Goal: Task Accomplishment & Management: Use online tool/utility

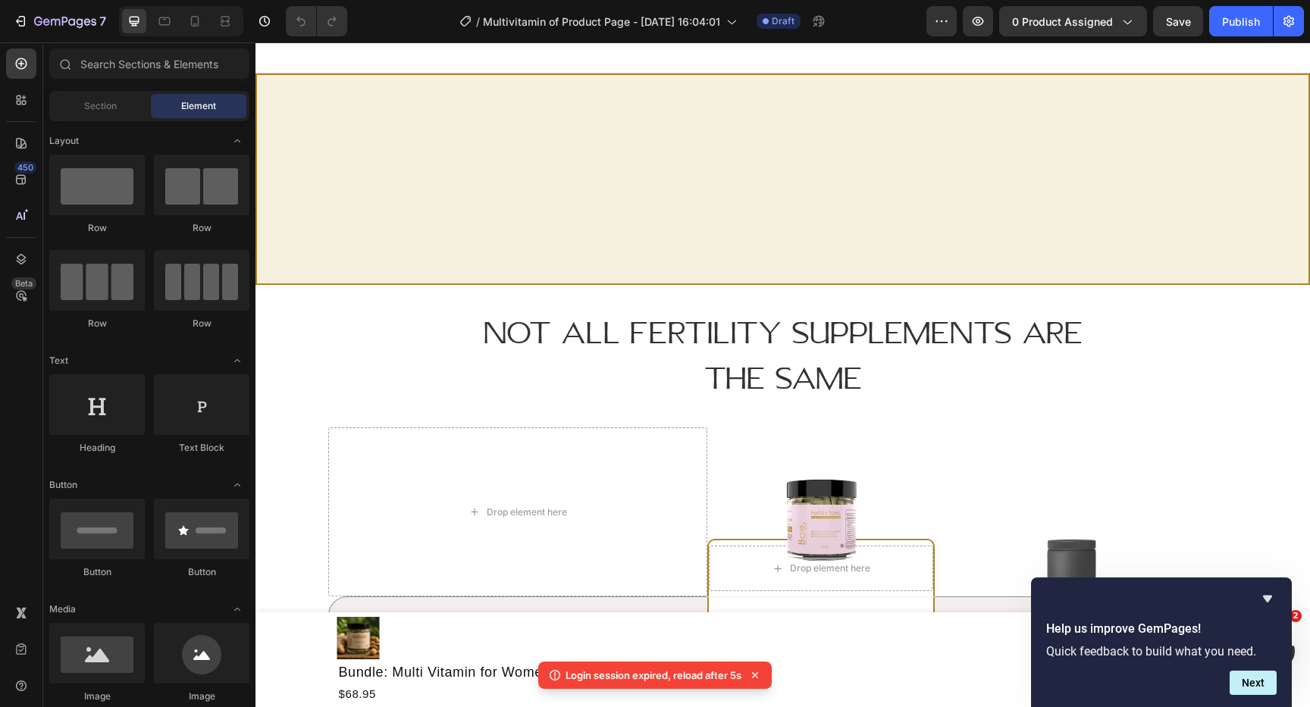
scroll to position [3229, 0]
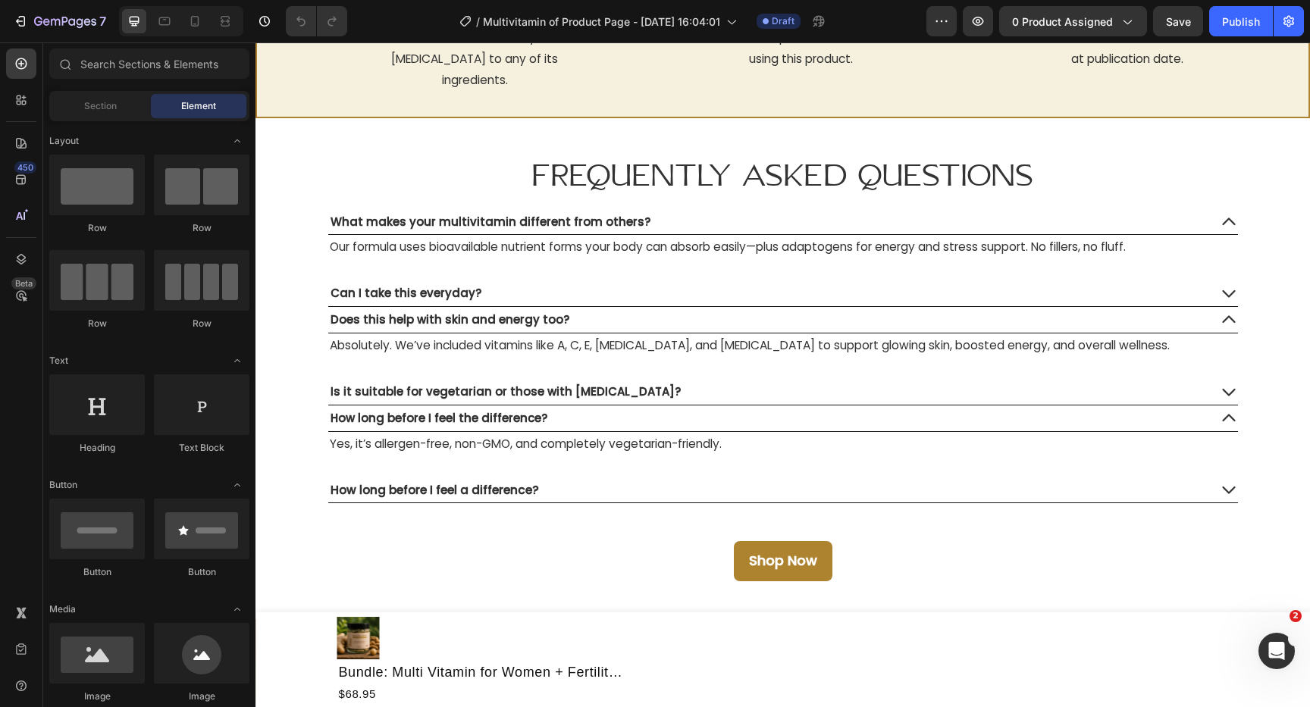
scroll to position [6807, 0]
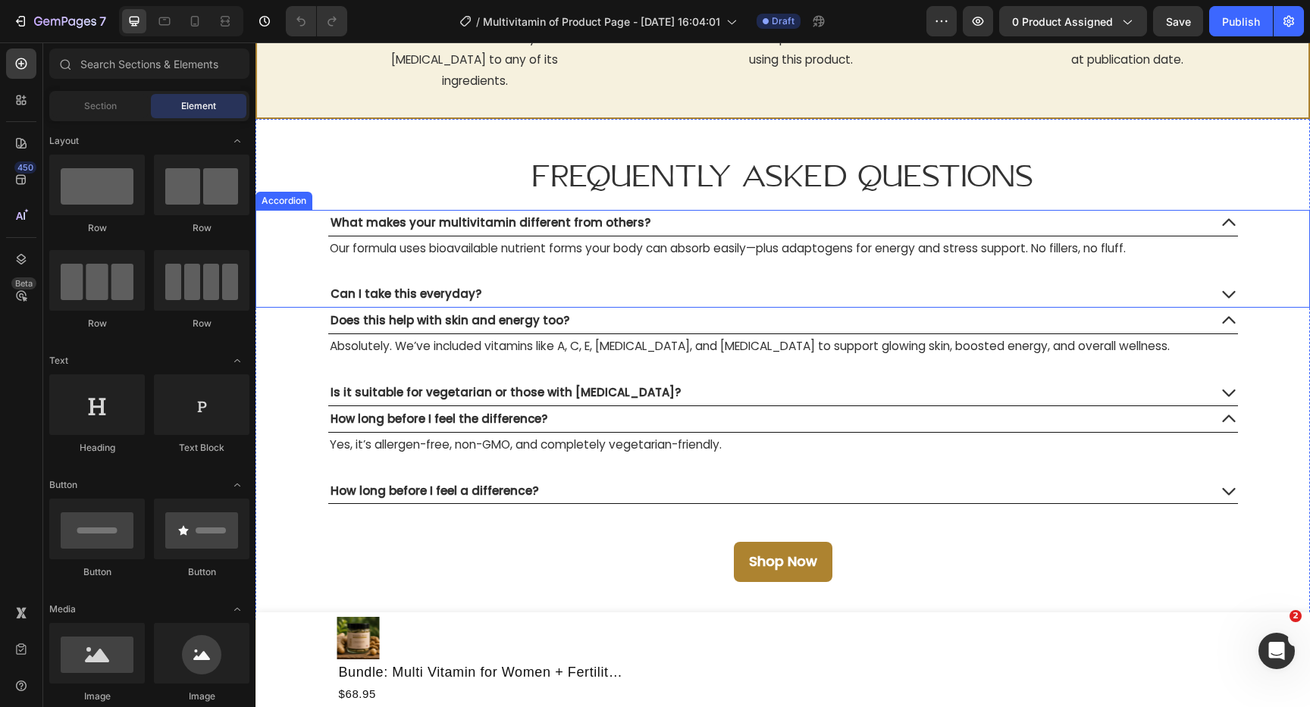
click at [1183, 285] on div "Can I take this everyday?" at bounding box center [768, 294] width 880 height 26
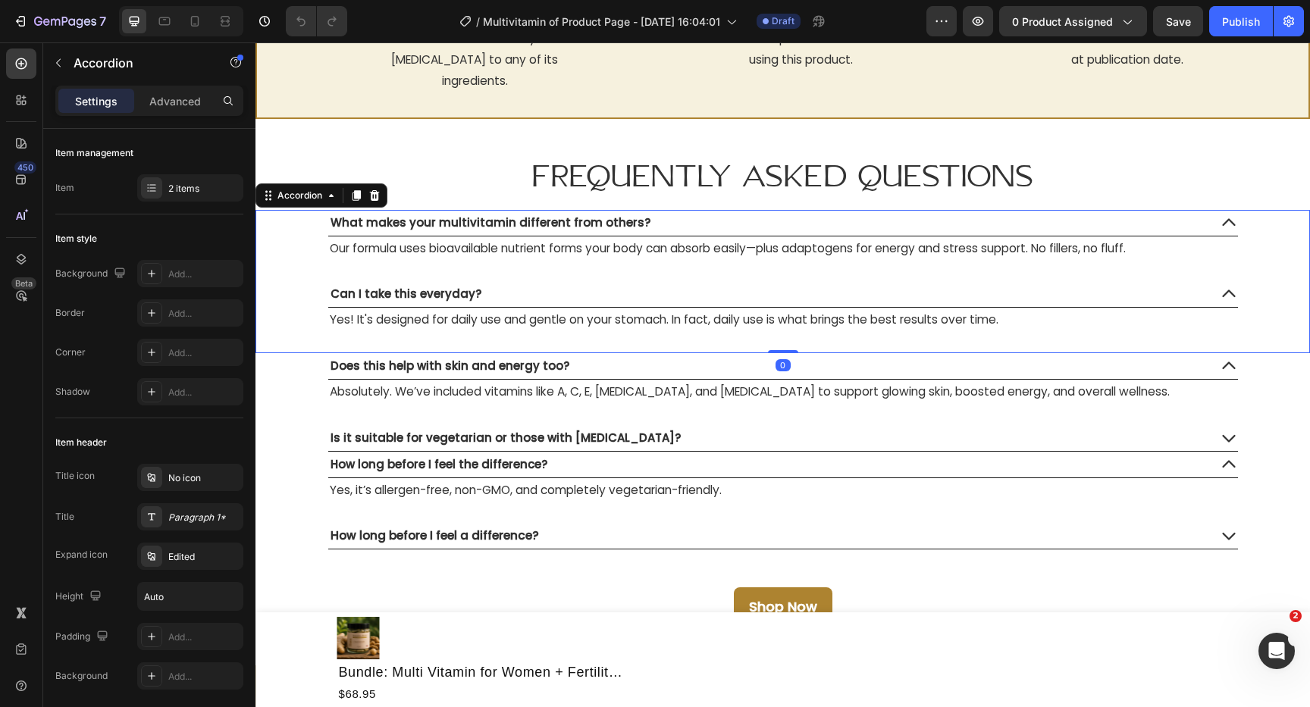
click at [1183, 285] on div "Can I take this everyday?" at bounding box center [768, 294] width 880 height 26
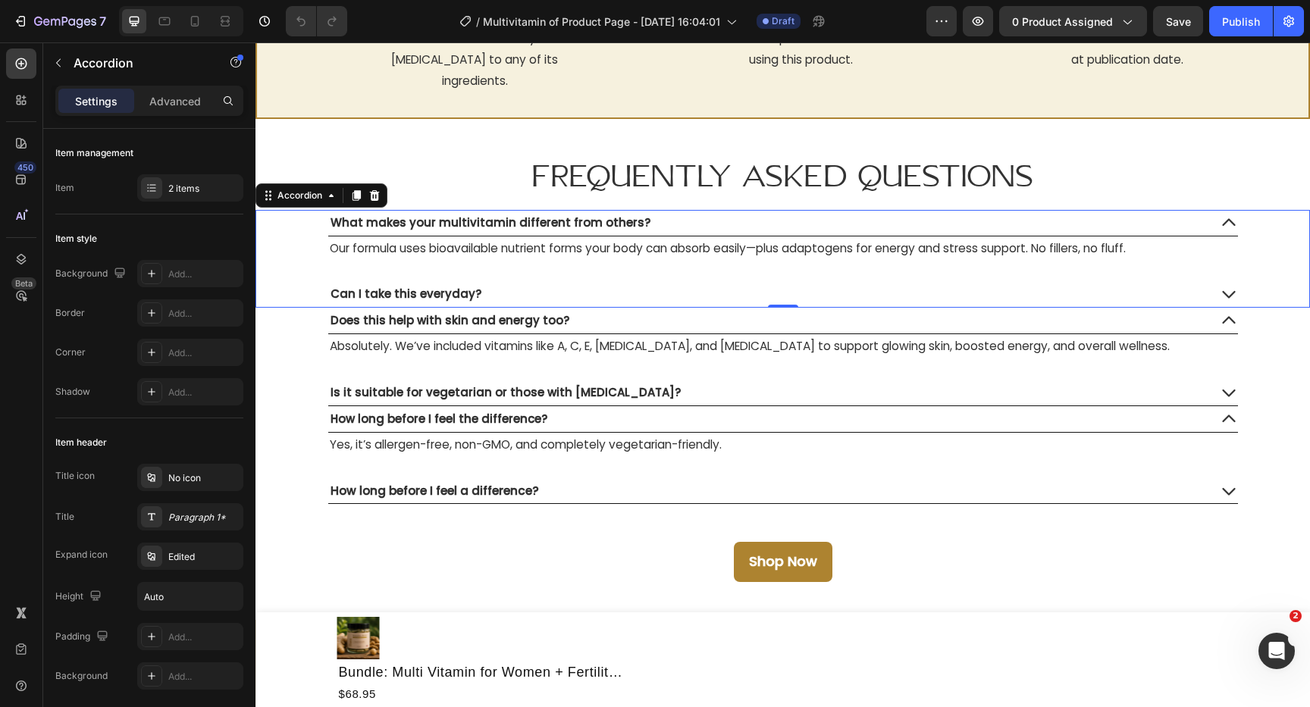
click at [1187, 224] on div "What makes your multivitamin different from others?" at bounding box center [768, 223] width 880 height 26
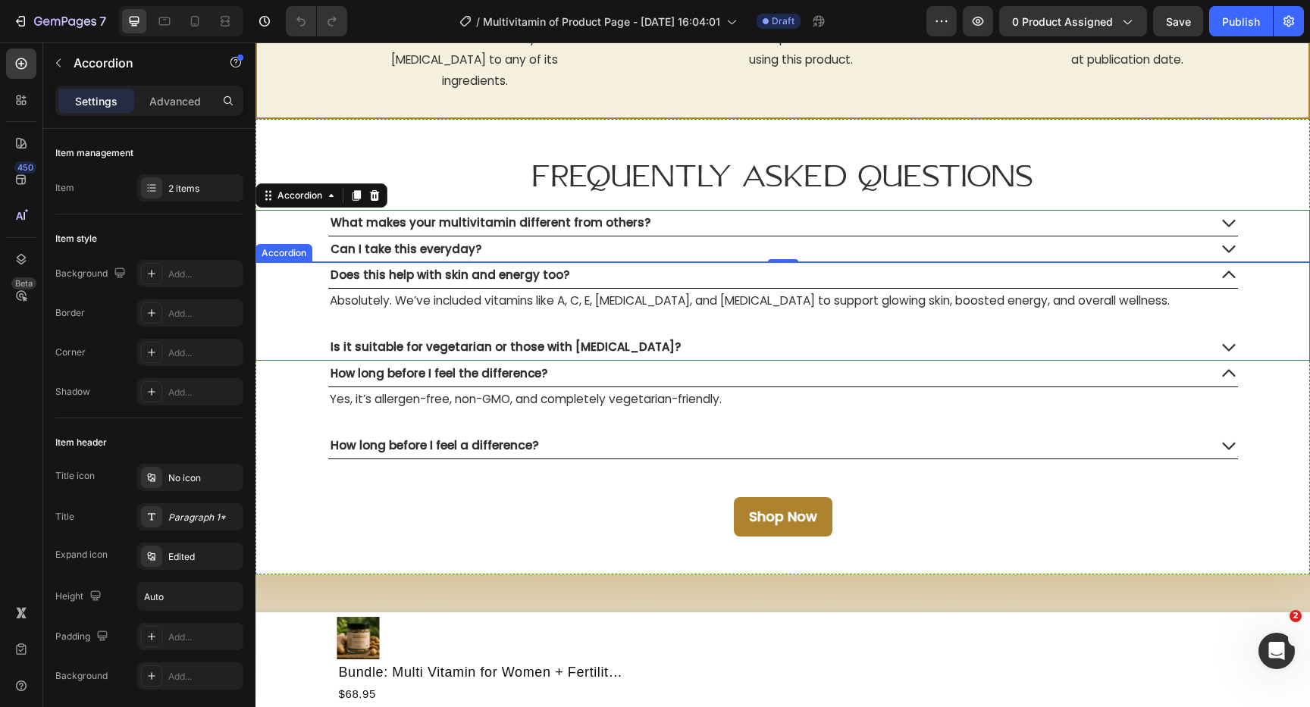
click at [1206, 278] on div "Does this help with skin and energy too?" at bounding box center [768, 275] width 880 height 26
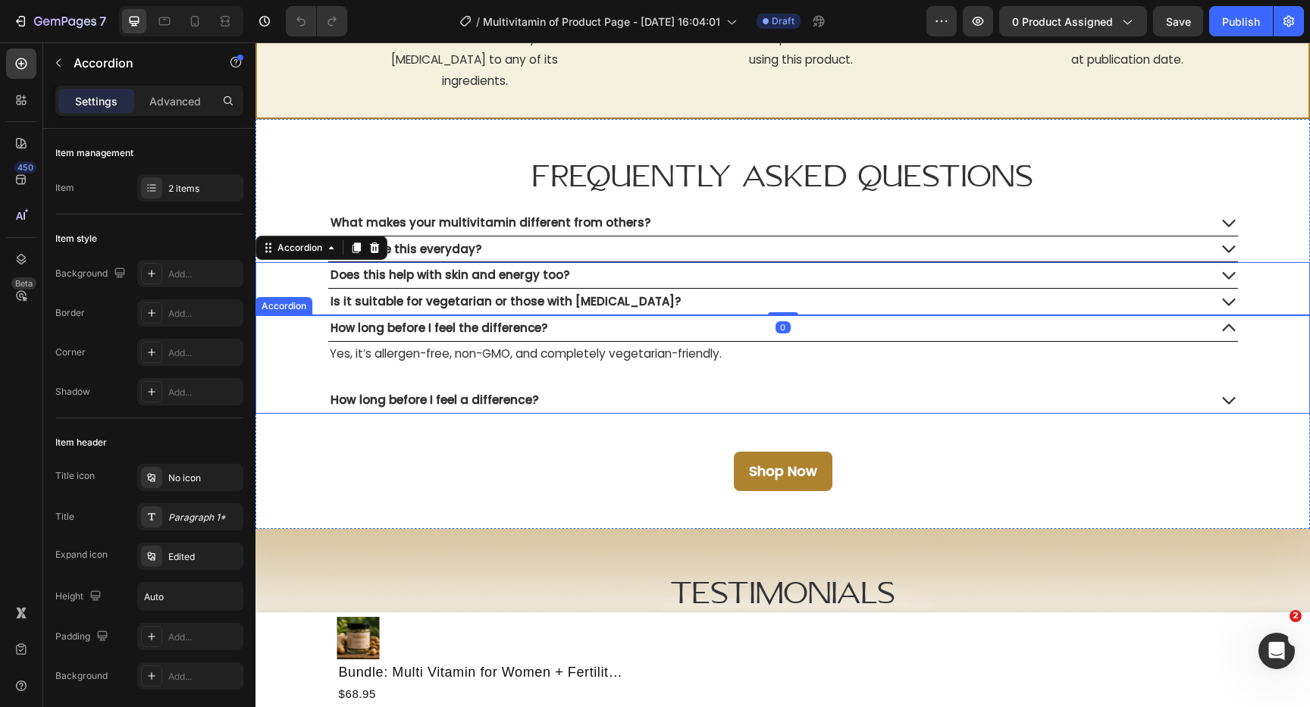
click at [1210, 332] on div "How long before I feel the difference?" at bounding box center [783, 328] width 910 height 27
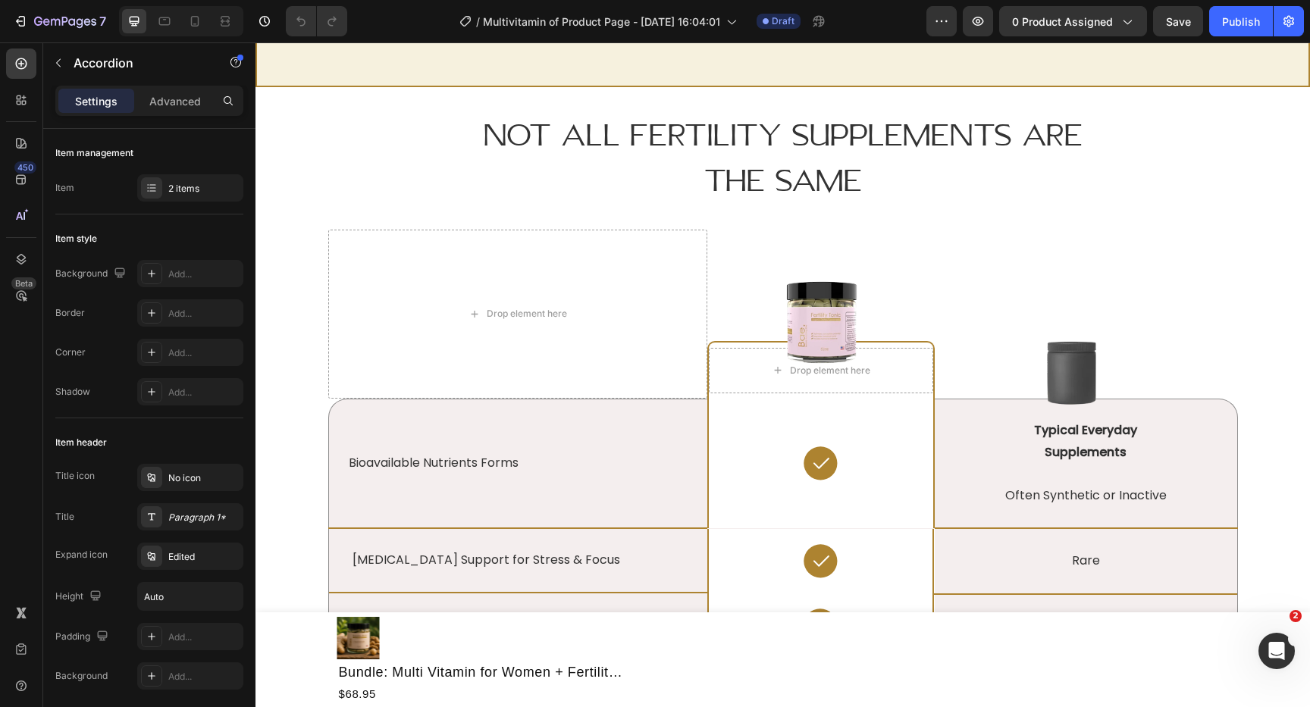
scroll to position [3136, 0]
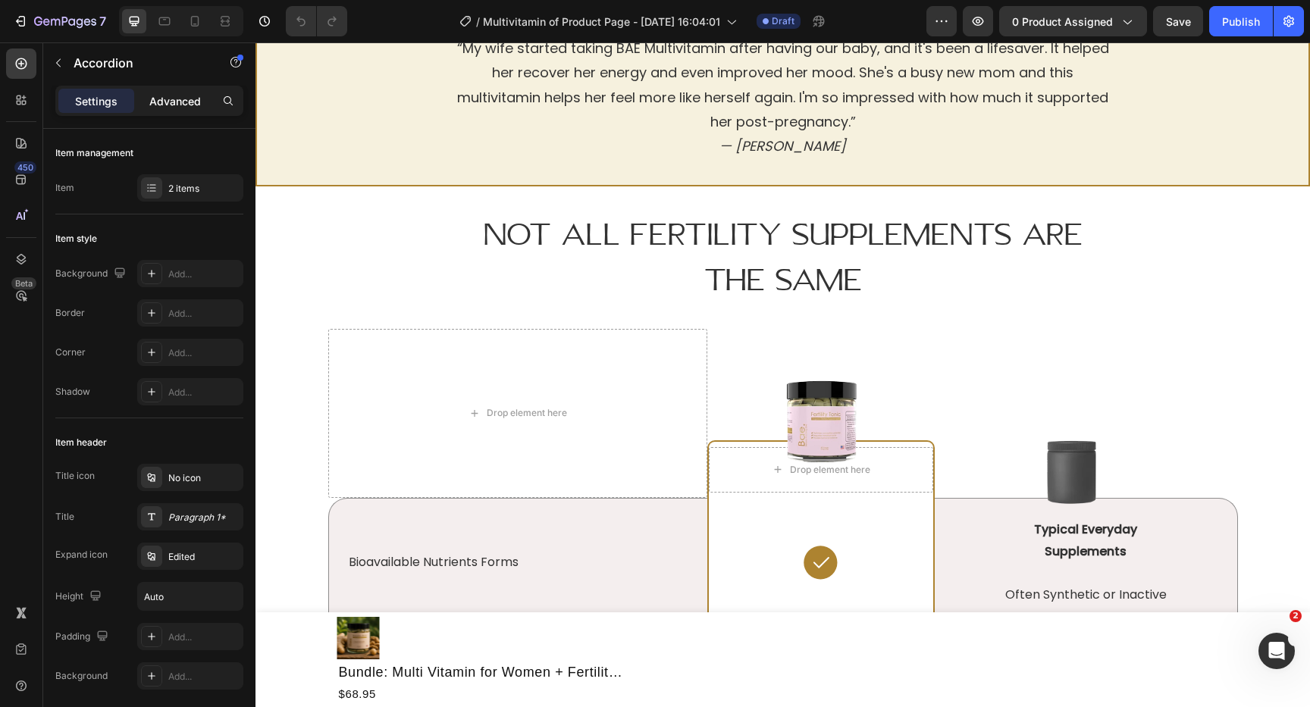
click at [155, 99] on p "Advanced" at bounding box center [175, 101] width 52 height 16
type input "100%"
type input "100"
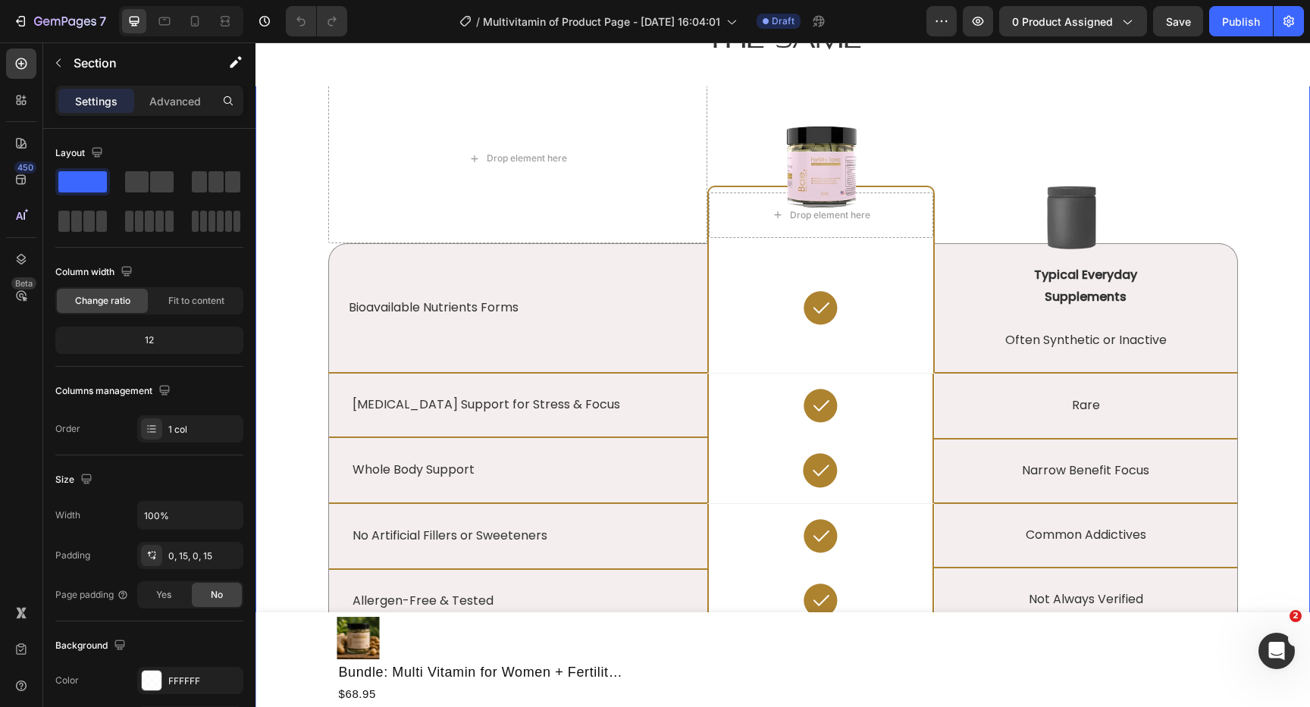
scroll to position [3382, 0]
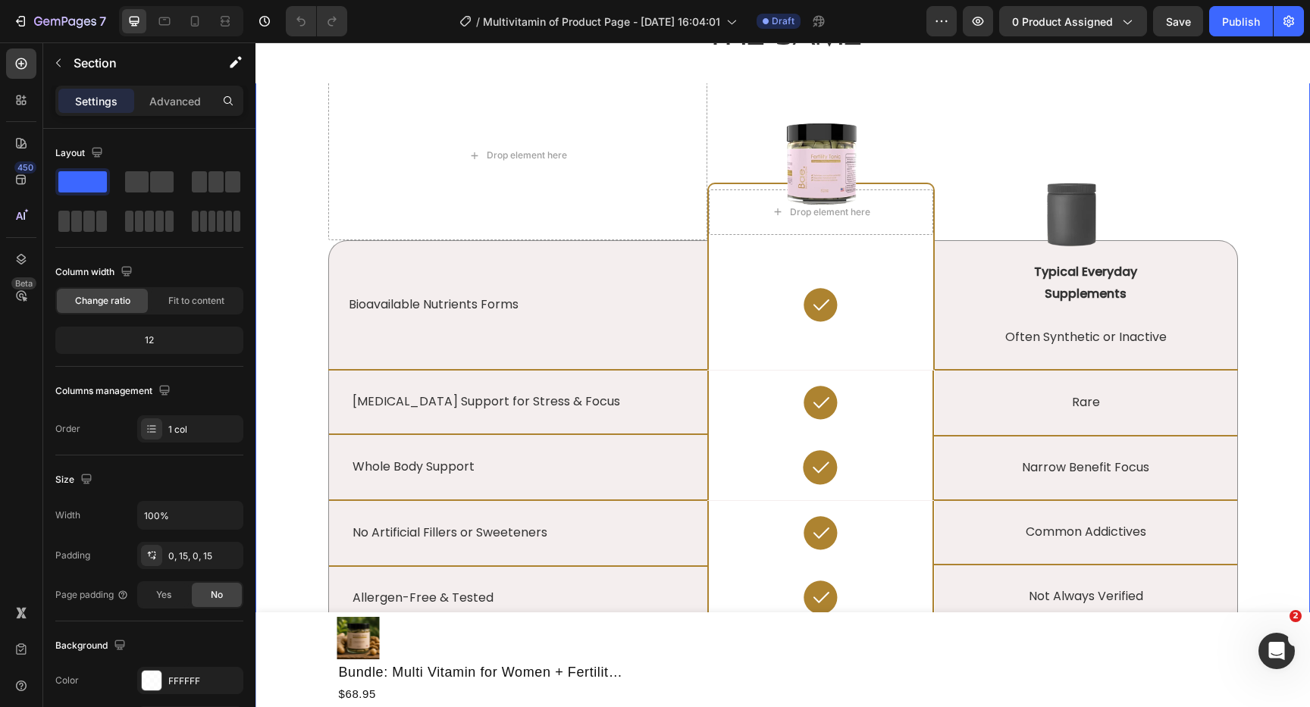
click at [306, 424] on div "Drop element here Image Drop element here Row Image Row Bioavailable Nutrients …" at bounding box center [783, 503] width 1032 height 864
click at [217, 97] on div at bounding box center [228, 101] width 24 height 24
click at [119, 96] on input "text" at bounding box center [149, 101] width 188 height 30
click at [49, 60] on button "button" at bounding box center [58, 63] width 24 height 24
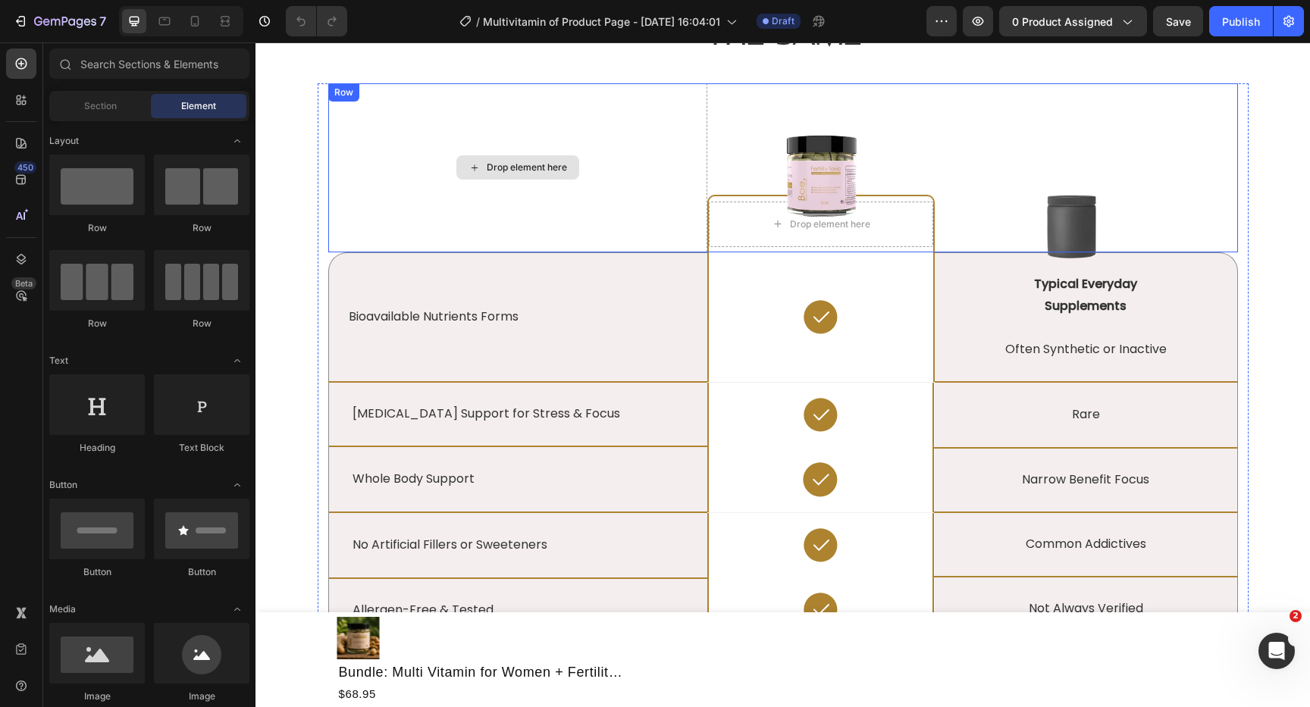
scroll to position [12, 0]
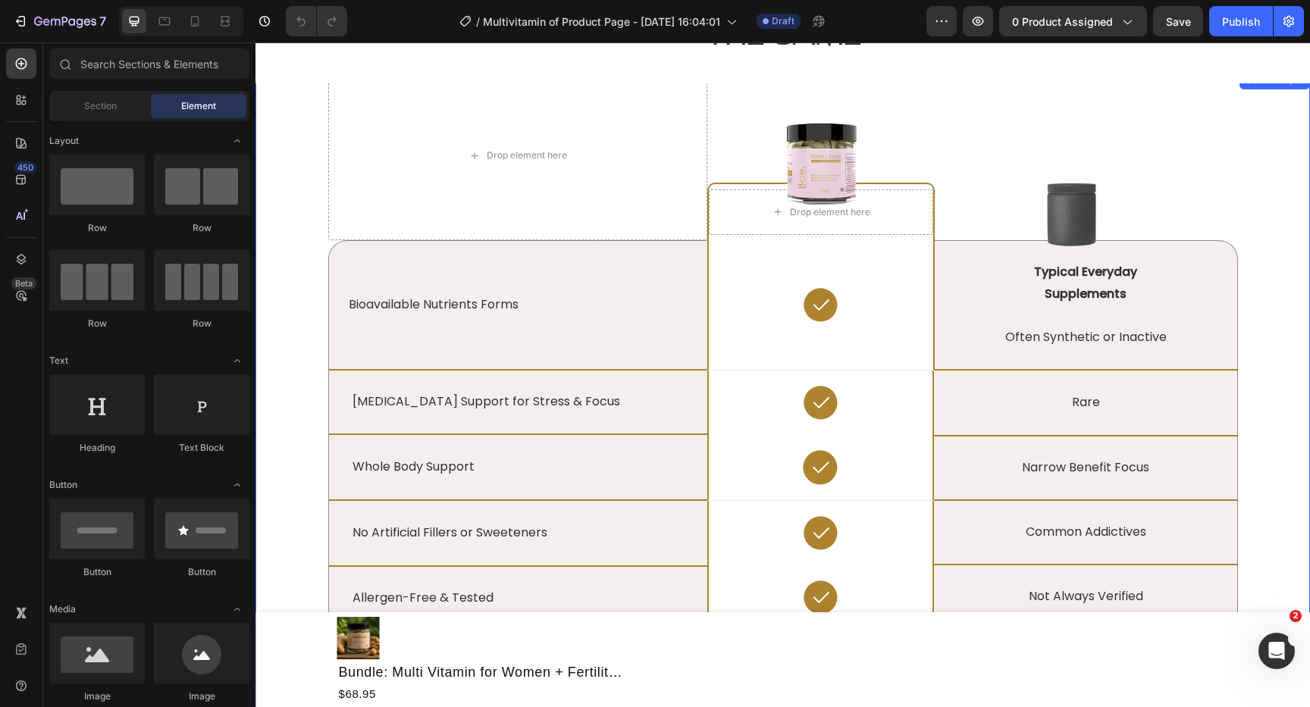
click at [289, 239] on div "Drop element here Image Drop element here Row Image Row Bioavailable Nutrients …" at bounding box center [783, 503] width 1032 height 864
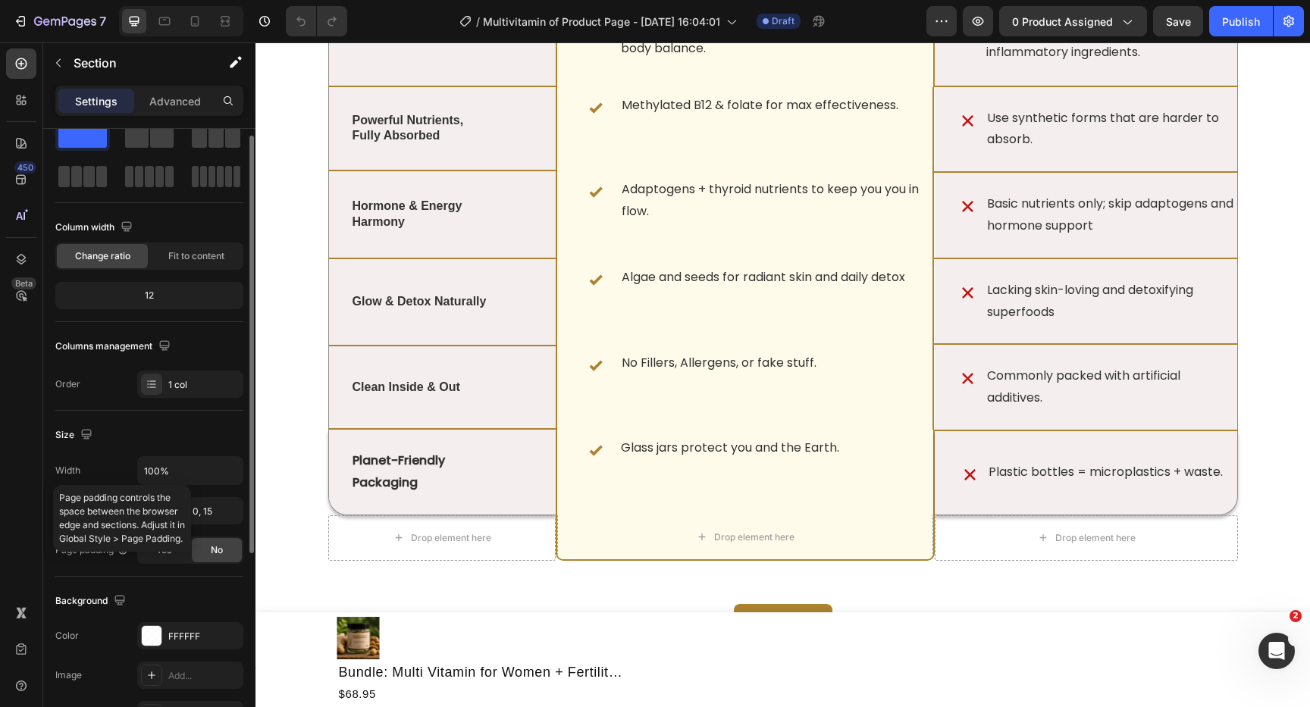
scroll to position [31, 0]
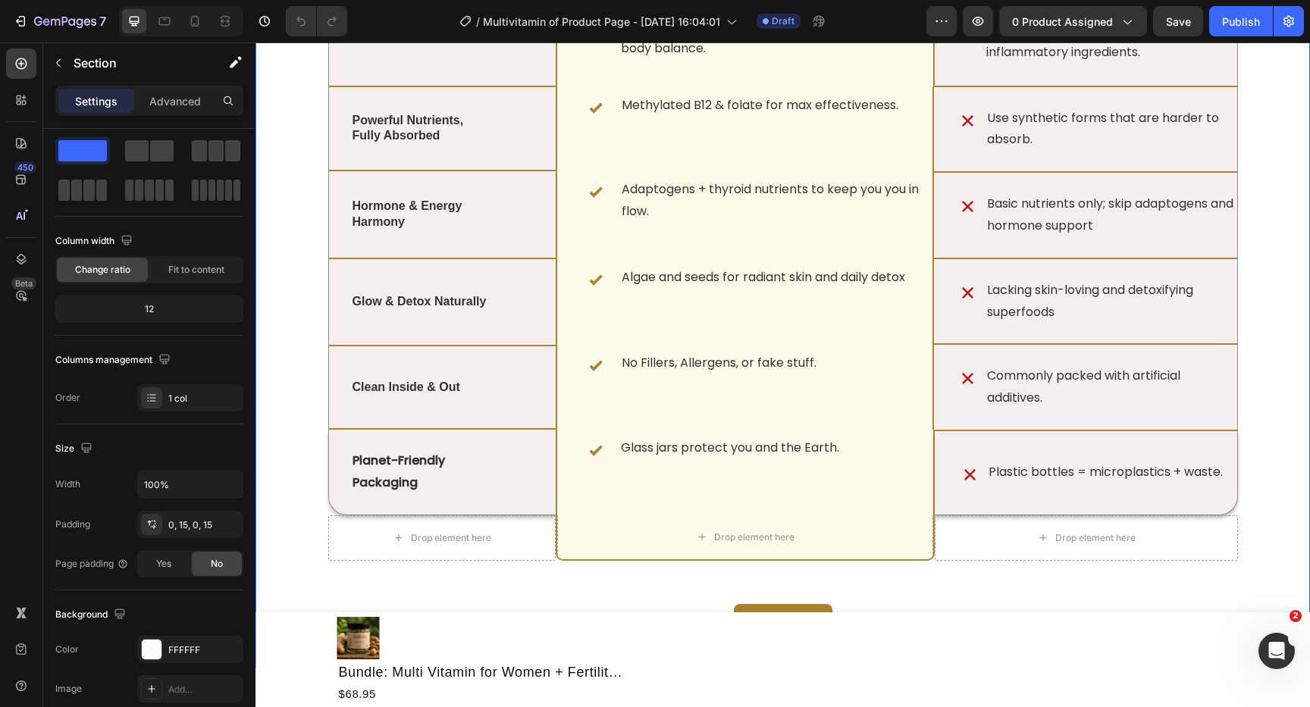
click at [301, 363] on div "Not All Multivitamins Are Created Equal Heading See why our powerhouse blend ou…" at bounding box center [783, 98] width 1032 height 1140
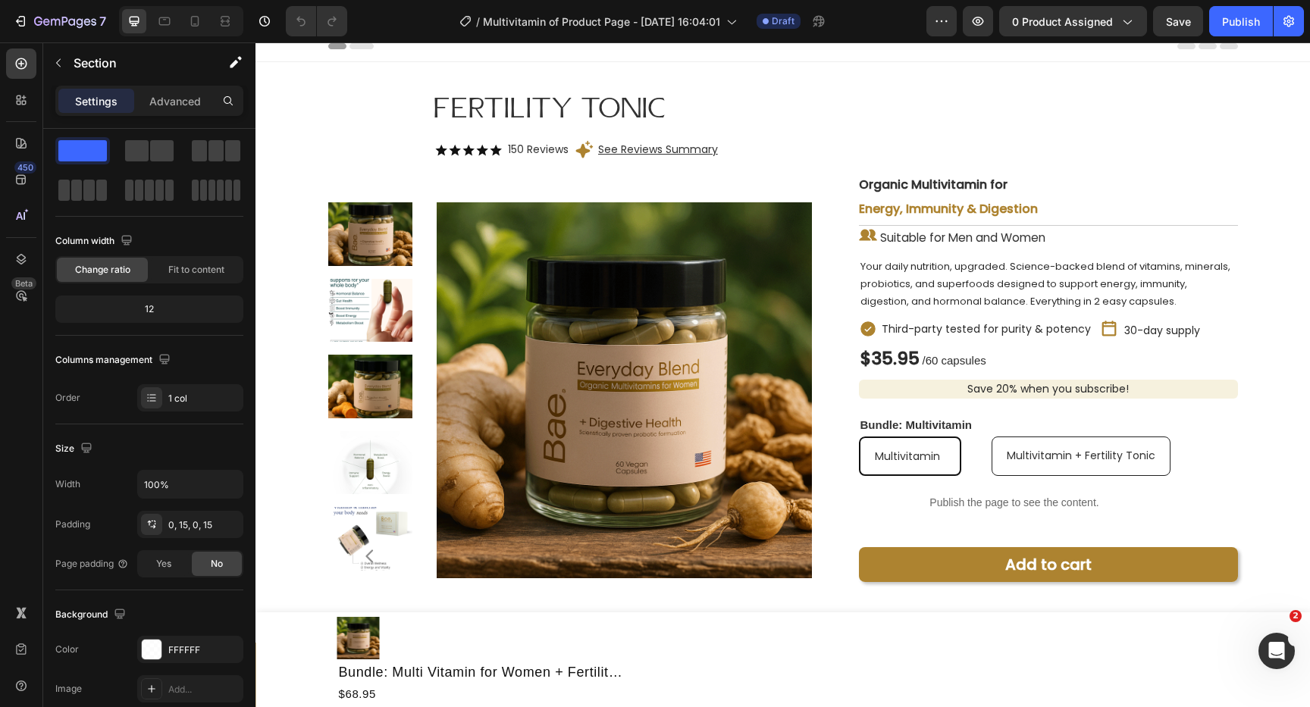
scroll to position [0, 0]
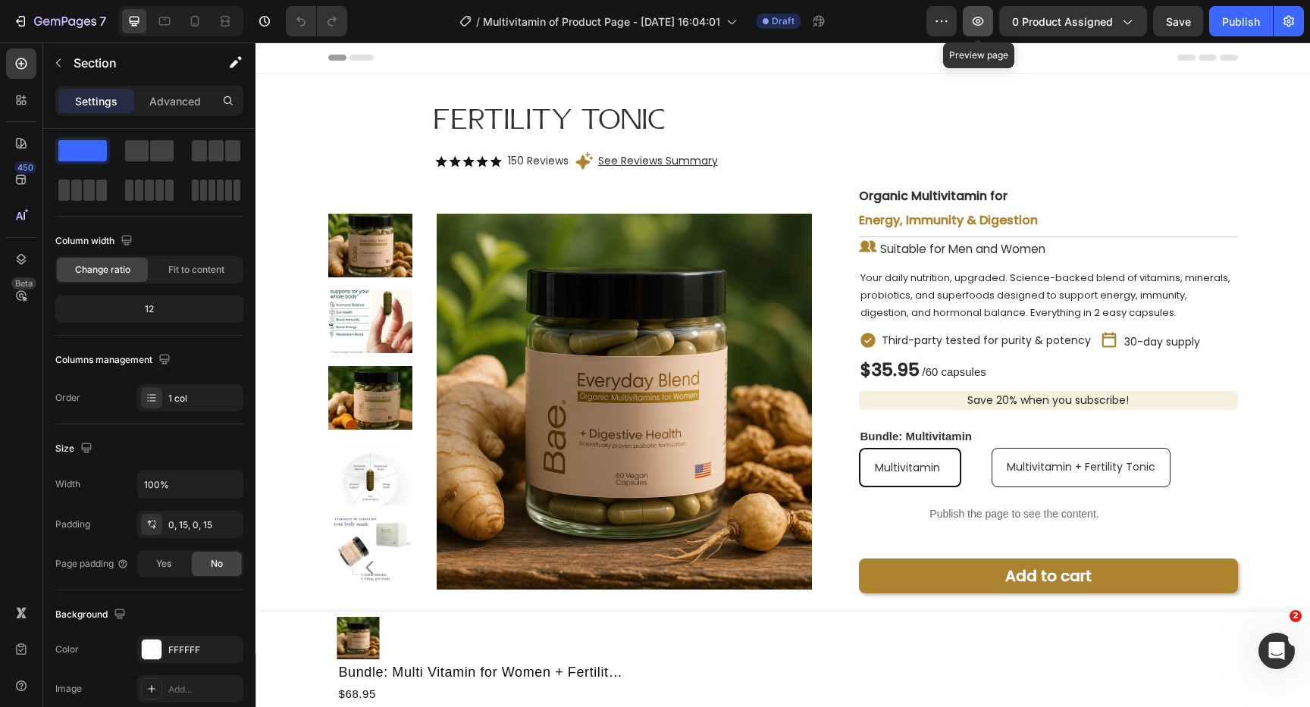
click at [981, 9] on button "button" at bounding box center [978, 21] width 30 height 30
click at [67, 63] on button "button" at bounding box center [58, 63] width 24 height 24
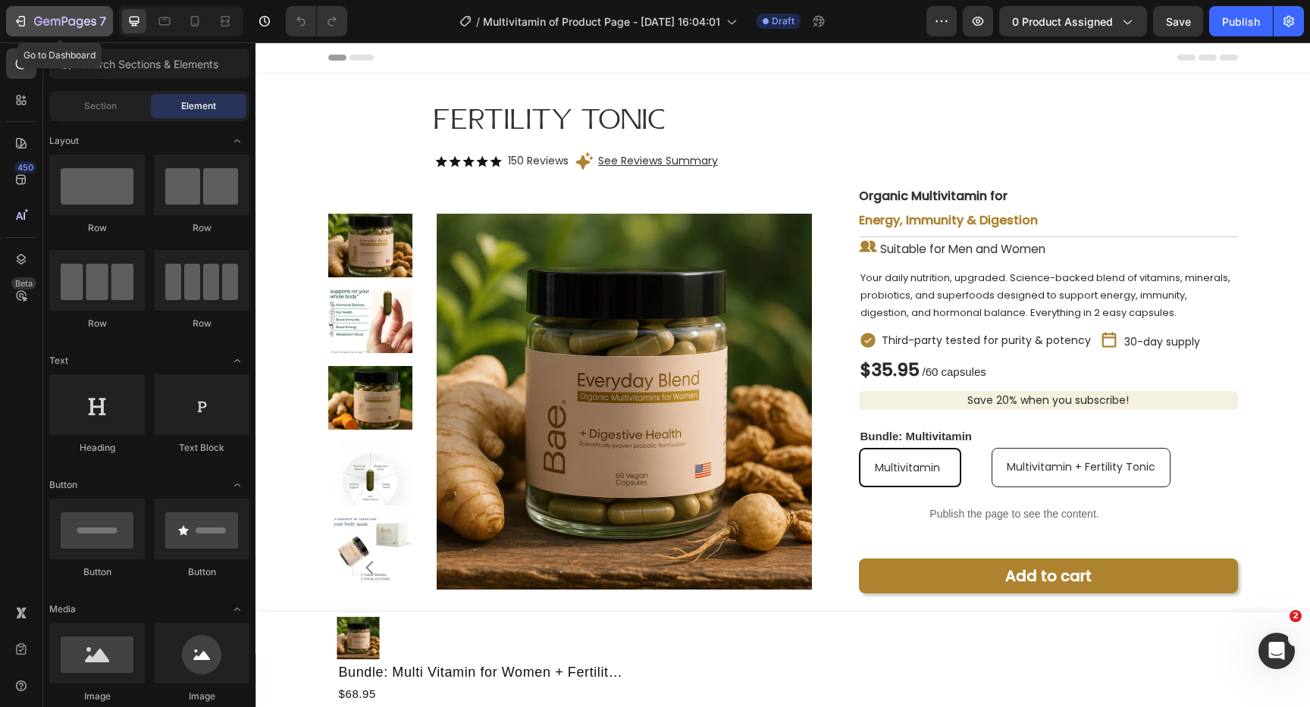
click at [26, 17] on icon "button" at bounding box center [20, 21] width 15 height 15
